Goal: Contribute content: Add original content to the website for others to see

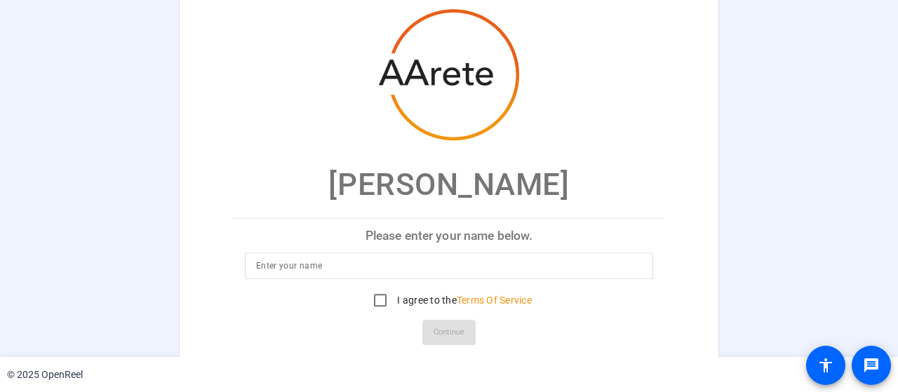
click at [318, 269] on input at bounding box center [449, 265] width 386 height 17
type input "[PERSON_NAME]"
click at [367, 302] on input "I agree to the Terms Of Service" at bounding box center [380, 300] width 28 height 28
checkbox input "true"
click at [450, 329] on span "Continue" at bounding box center [448, 332] width 31 height 21
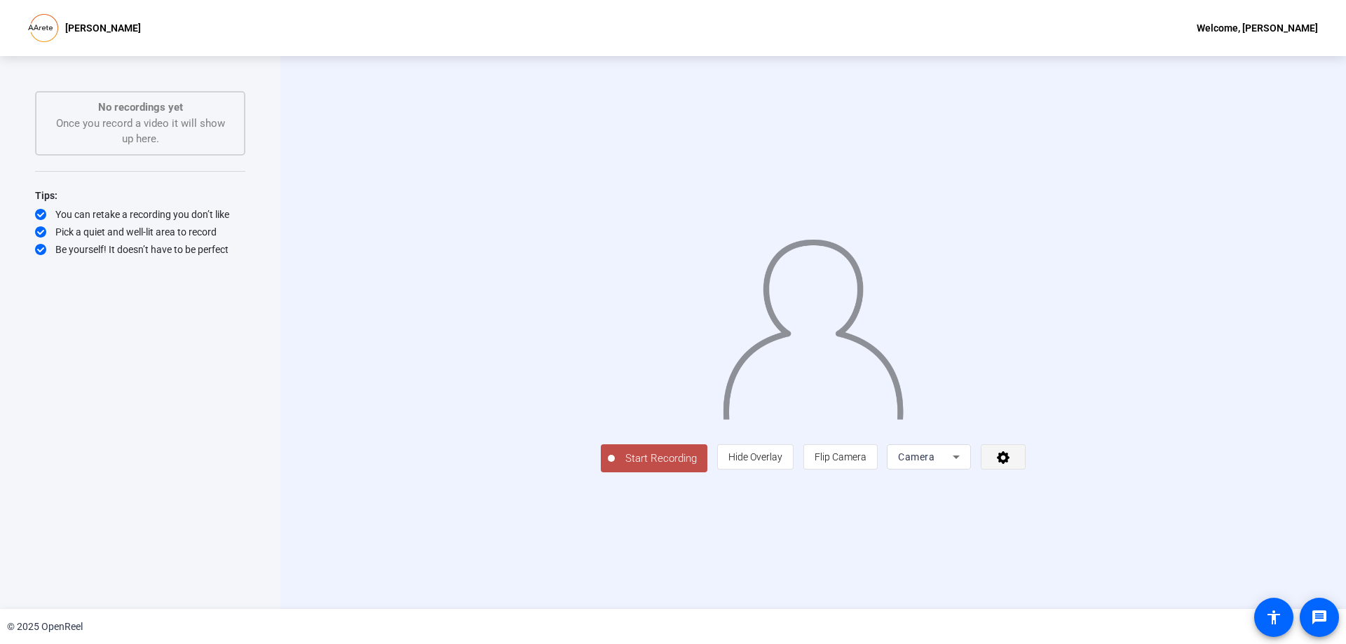
click at [897, 391] on span at bounding box center [1003, 457] width 43 height 34
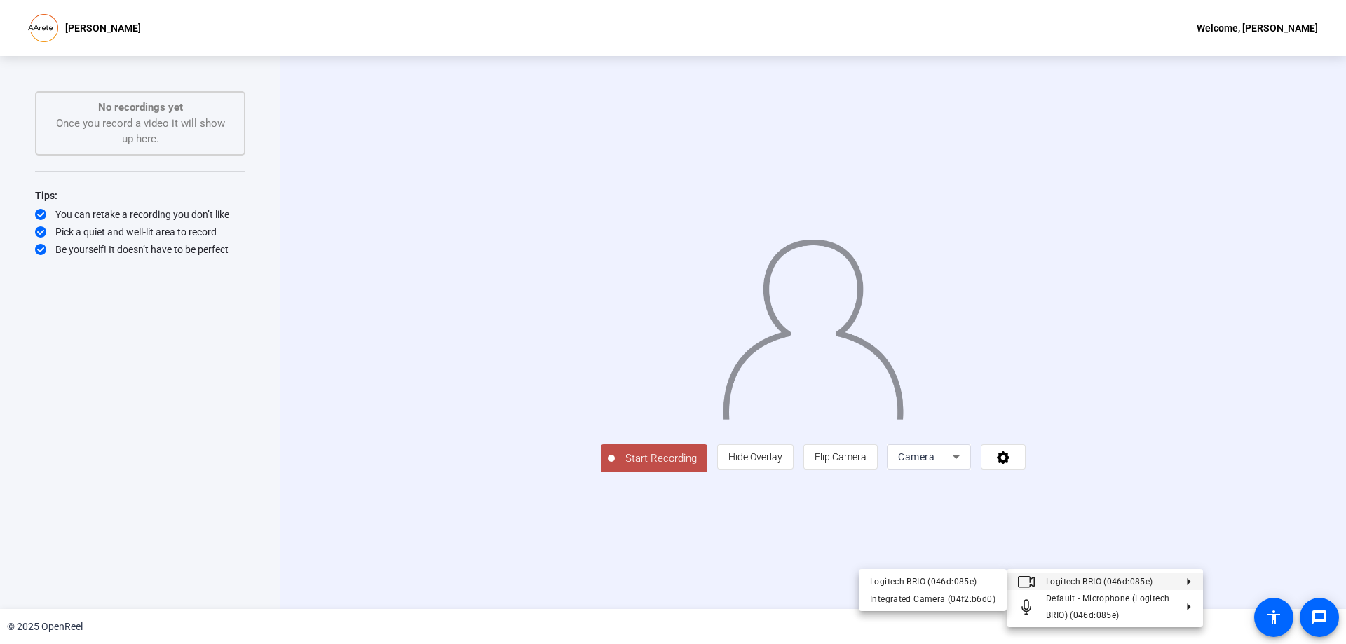
click at [897, 269] on div at bounding box center [673, 322] width 1346 height 644
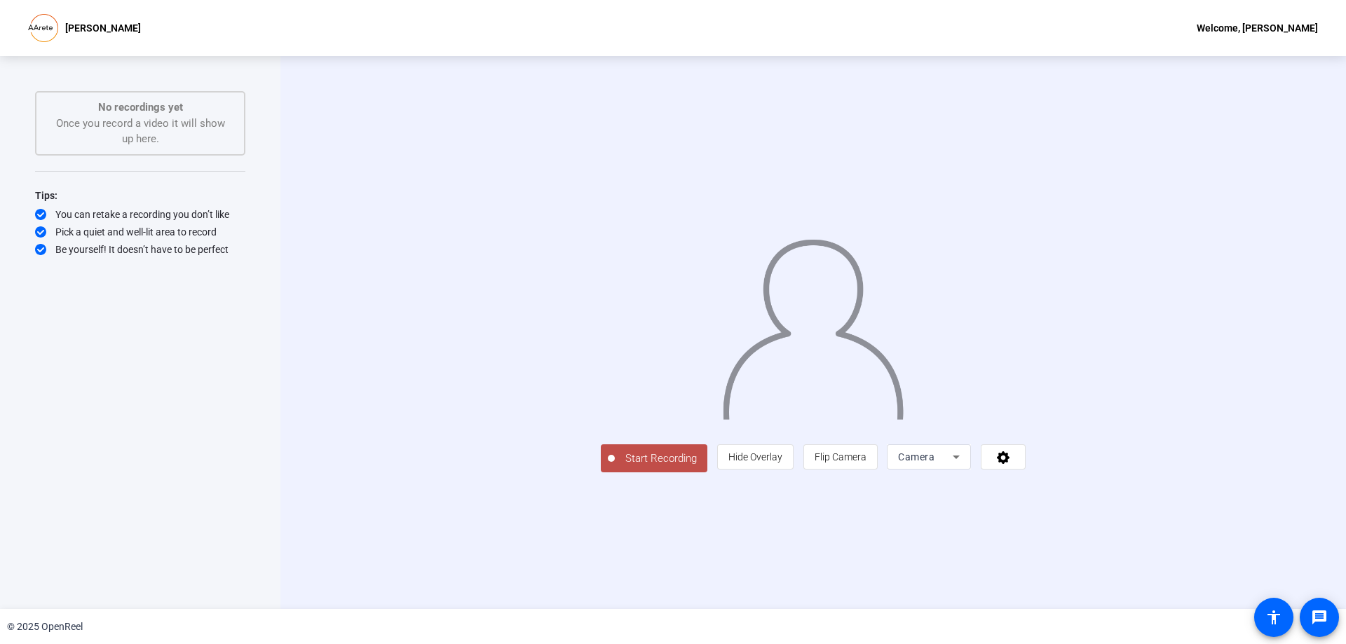
click at [115, 344] on div "Start Recording No recordings yet Once you record a video it will show up here.…" at bounding box center [140, 318] width 210 height 454
click at [897, 391] on icon at bounding box center [1003, 458] width 13 height 13
click at [897, 391] on div at bounding box center [673, 322] width 1346 height 644
click at [867, 391] on span "Flip Camera" at bounding box center [841, 457] width 52 height 11
click at [783, 391] on span "Hide Overlay" at bounding box center [756, 457] width 54 height 27
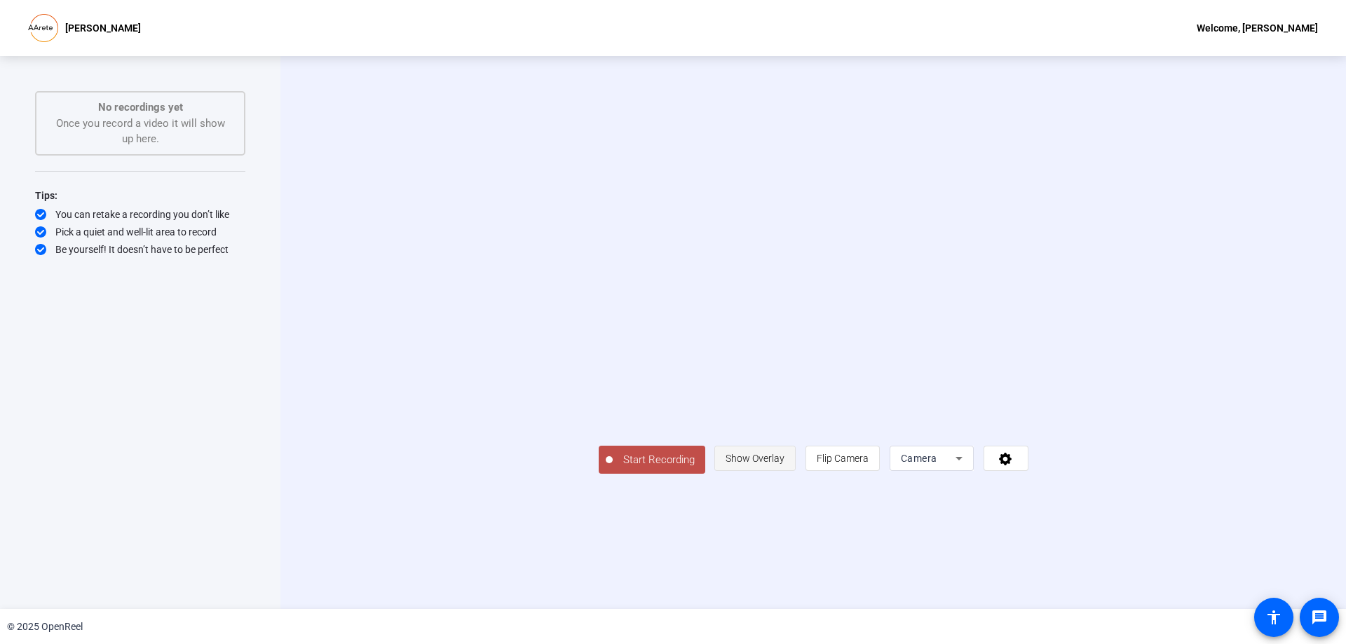
click at [795, 391] on span at bounding box center [755, 459] width 80 height 34
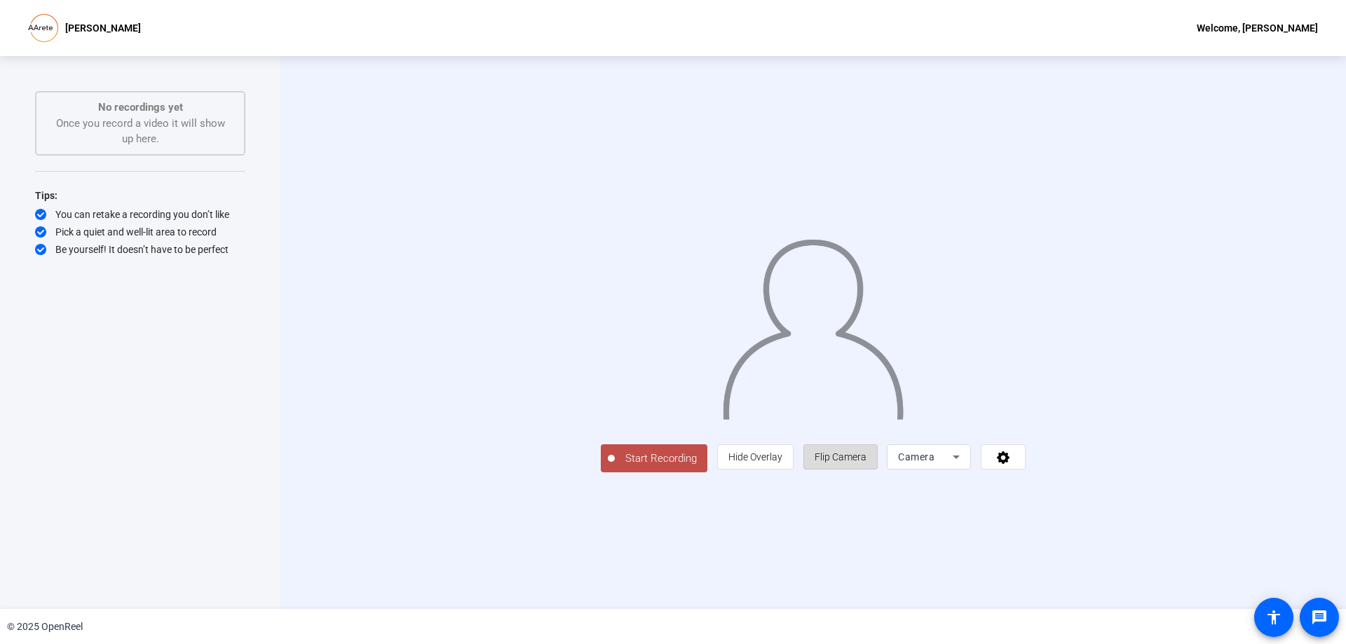
click at [867, 391] on span "Flip Camera" at bounding box center [841, 457] width 52 height 11
click at [897, 391] on span at bounding box center [1003, 457] width 43 height 34
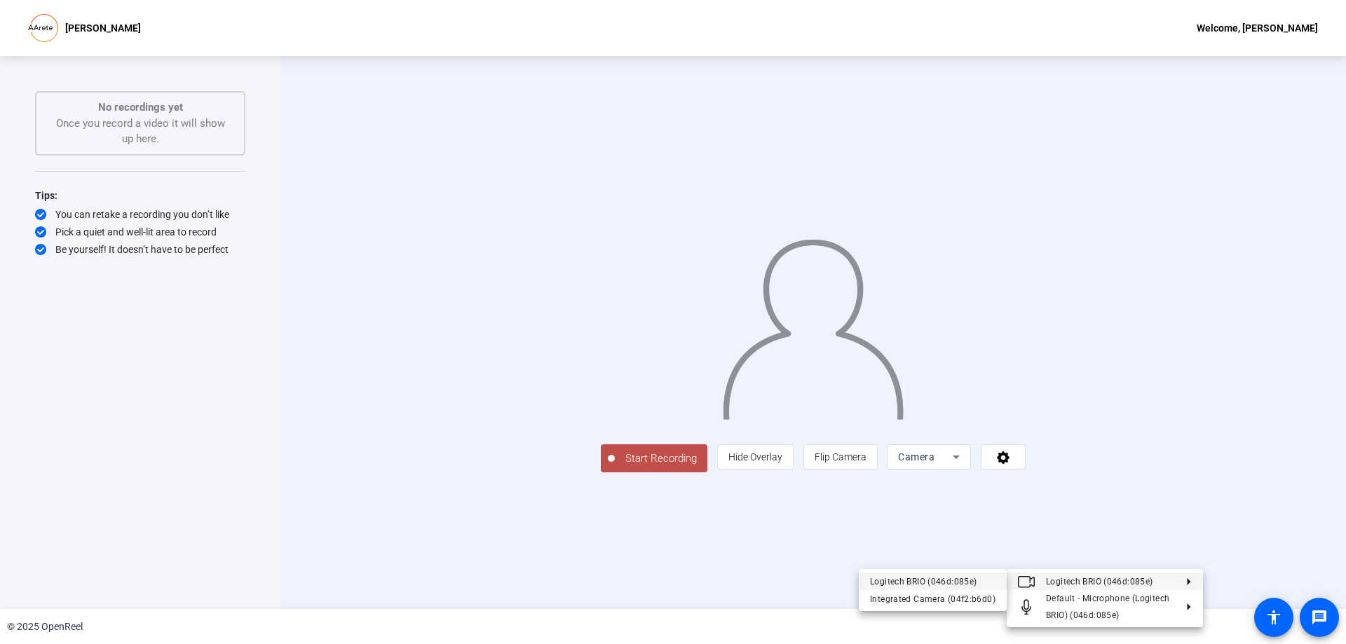
click at [897, 391] on div "Logitech BRIO (046d:085e)" at bounding box center [933, 582] width 126 height 17
